Goal: Navigation & Orientation: Understand site structure

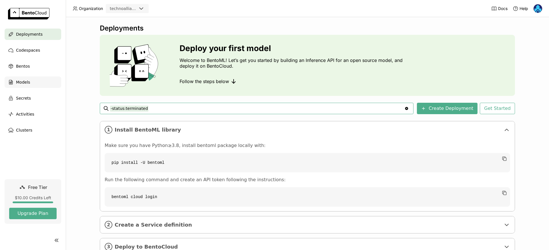
click at [23, 82] on span "Models" at bounding box center [23, 82] width 14 height 7
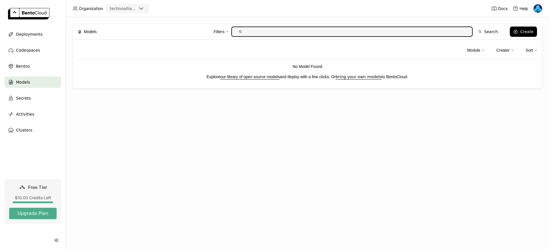
click at [252, 78] on link "our library of open source models" at bounding box center [249, 77] width 59 height 5
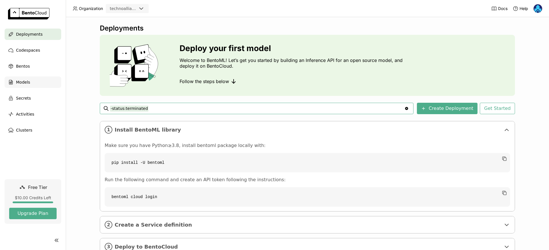
click at [25, 81] on span "Models" at bounding box center [23, 82] width 14 height 7
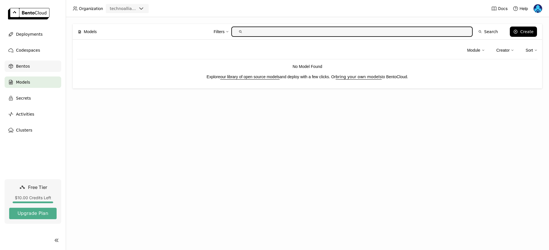
click at [27, 67] on span "Bentos" at bounding box center [23, 66] width 14 height 7
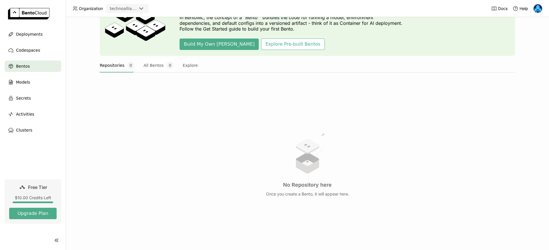
scroll to position [48, 0]
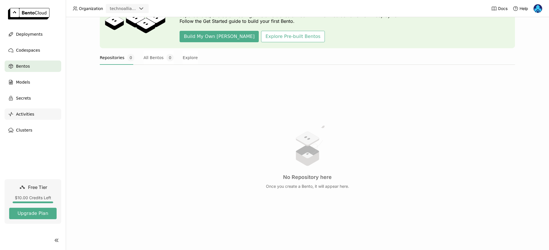
click at [19, 115] on span "Activities" at bounding box center [25, 114] width 18 height 7
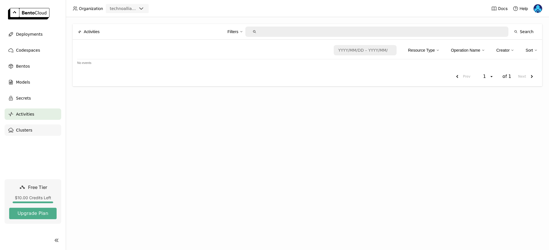
click at [27, 131] on span "Clusters" at bounding box center [24, 130] width 16 height 7
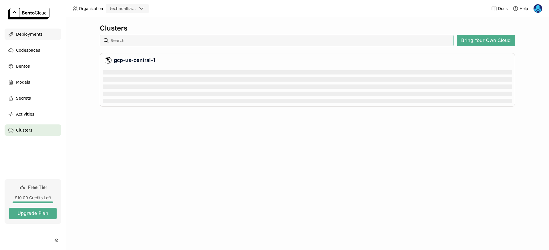
click at [31, 33] on span "Deployments" at bounding box center [29, 34] width 27 height 7
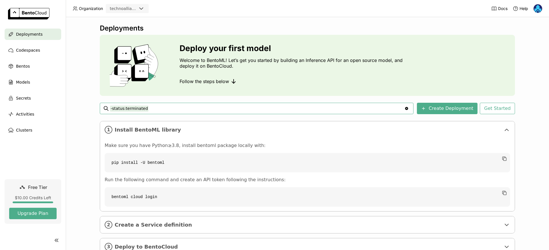
scroll to position [21, 0]
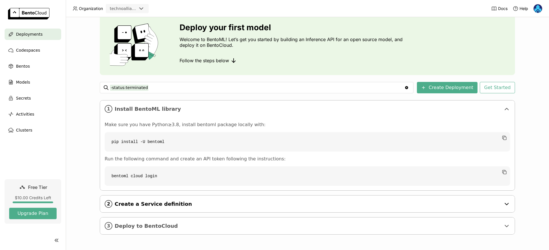
click at [191, 204] on span "Create a Service definition" at bounding box center [308, 204] width 386 height 6
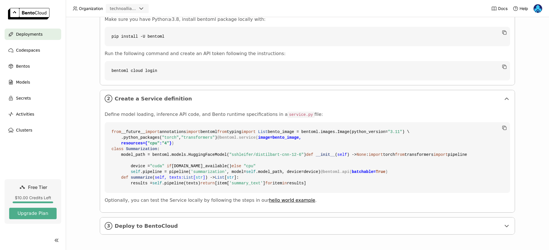
scroll to position [229, 0]
click at [189, 224] on span "Deploy to BentoCloud" at bounding box center [308, 226] width 386 height 6
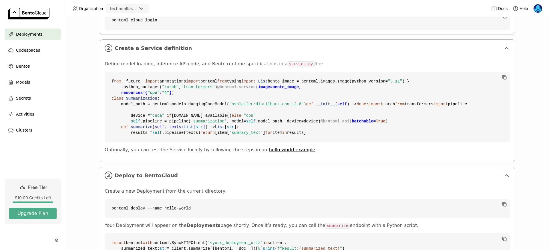
scroll to position [84, 0]
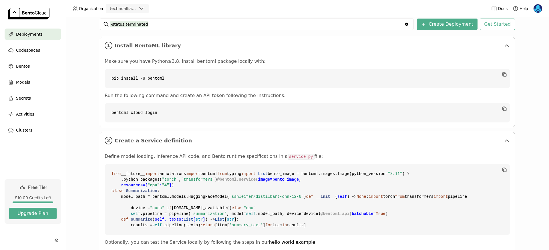
click at [490, 8] on header "Organization technoalliance Docs Help" at bounding box center [274, 8] width 549 height 17
click at [499, 9] on span "Docs" at bounding box center [502, 8] width 9 height 5
